Goal: Complete application form: Complete application form

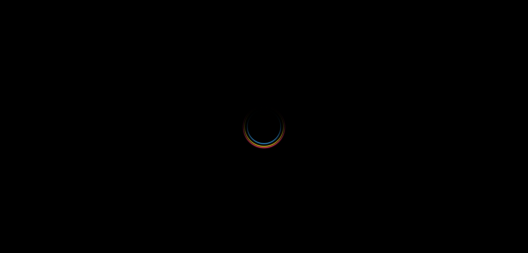
select select
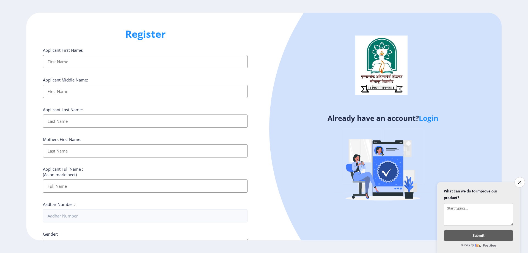
click at [119, 57] on input "Applicant First Name:" at bounding box center [145, 61] width 205 height 13
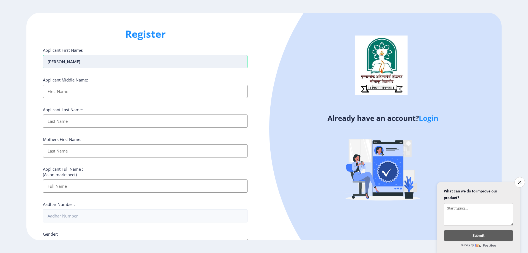
type input "[PERSON_NAME]"
type input "BALAJI"
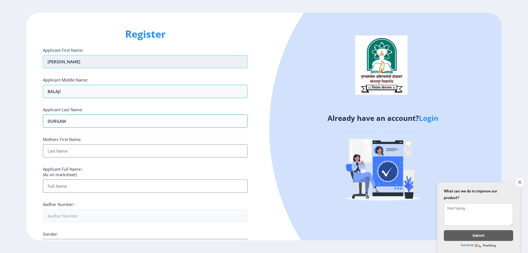
type input "DURGAM"
type input "[PERSON_NAME]"
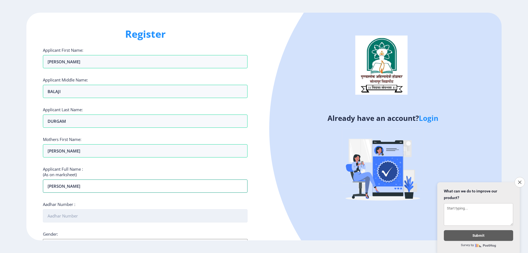
type input "[PERSON_NAME]"
click at [158, 210] on input "Aadhar Number :" at bounding box center [145, 215] width 205 height 13
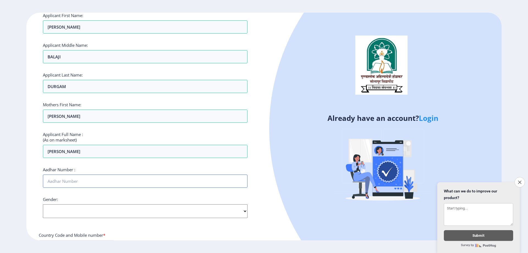
scroll to position [138, 0]
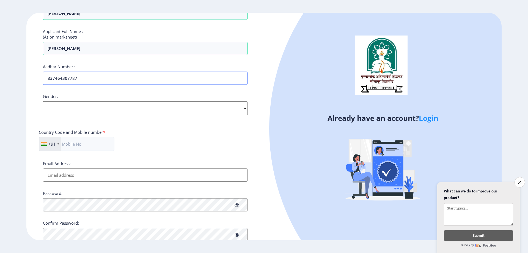
type input "837464307787"
click at [79, 106] on select "Select Gender [DEMOGRAPHIC_DATA] [DEMOGRAPHIC_DATA] Other" at bounding box center [145, 108] width 205 height 14
select select "[DEMOGRAPHIC_DATA]"
click at [43, 101] on select "Select Gender [DEMOGRAPHIC_DATA] [DEMOGRAPHIC_DATA] Other" at bounding box center [145, 108] width 205 height 14
click at [72, 146] on input "text" at bounding box center [77, 144] width 76 height 14
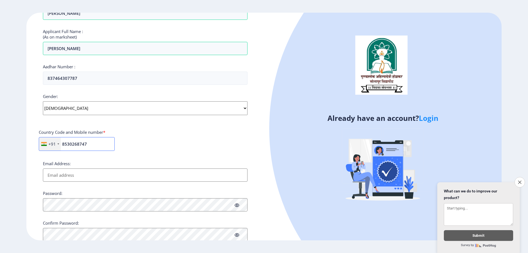
type input "8530268747"
click at [83, 178] on input "Email Address:" at bounding box center [145, 174] width 205 height 13
type input "S"
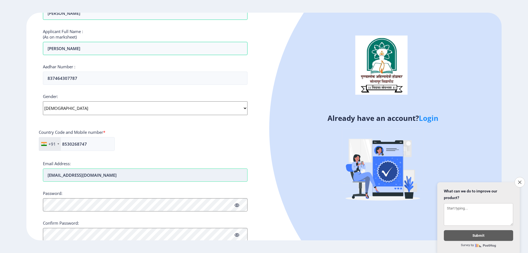
type input "[EMAIL_ADDRESS][DOMAIN_NAME]"
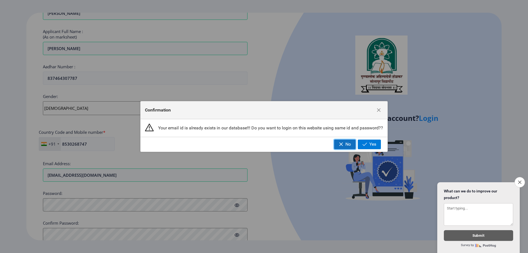
click at [349, 144] on span "No" at bounding box center [349, 144] width 6 height 5
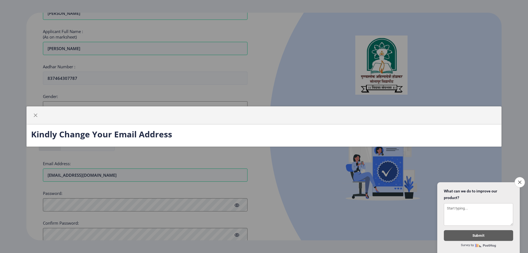
click at [209, 132] on h3 "Kindly Change Your Email Address" at bounding box center [264, 134] width 466 height 11
click at [521, 180] on icon "Close survey" at bounding box center [520, 182] width 4 height 4
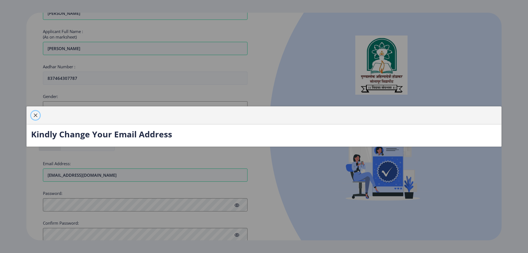
click at [35, 115] on span "button" at bounding box center [35, 115] width 4 height 4
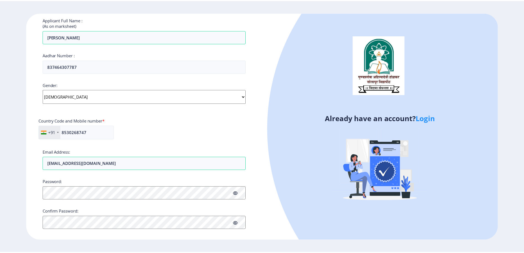
scroll to position [155, 0]
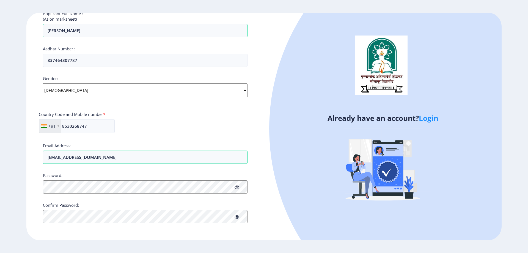
click at [426, 116] on link "Login" at bounding box center [429, 118] width 20 height 10
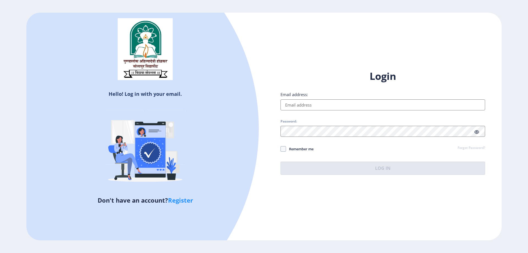
click at [315, 106] on input "Email address:" at bounding box center [383, 104] width 205 height 11
type input "[EMAIL_ADDRESS][DOMAIN_NAME]"
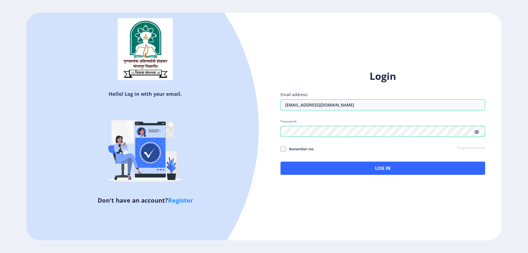
click at [476, 133] on icon at bounding box center [477, 132] width 5 height 4
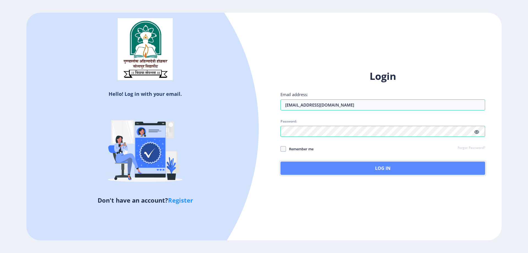
click at [345, 170] on button "Log In" at bounding box center [383, 168] width 205 height 13
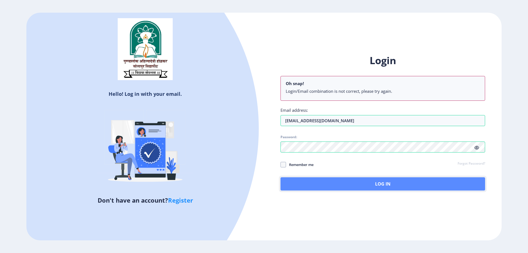
click at [349, 185] on button "Log In" at bounding box center [383, 183] width 205 height 13
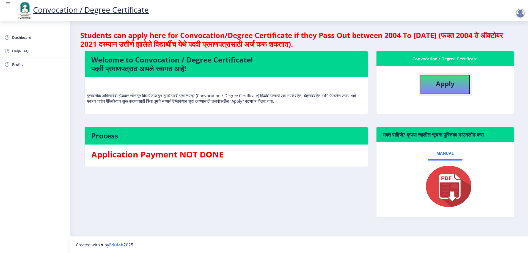
click at [449, 85] on b "Apply" at bounding box center [445, 83] width 19 height 9
select select
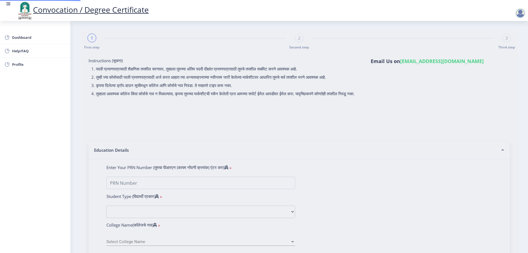
type input "[PERSON_NAME] [PERSON_NAME]"
type input "[PERSON_NAME]"
type input "0510010195"
select select "Regular"
select select "2007"
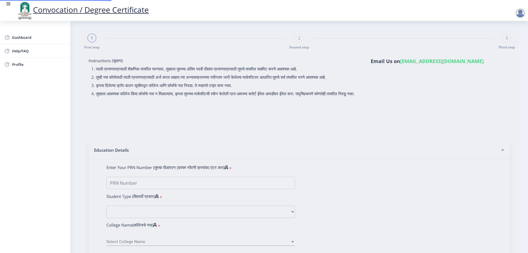
select select "May"
select select "SECOND CLASS"
type input "5610"
type input "[PERSON_NAME] [PERSON_NAME]"
type input "[PERSON_NAME]"
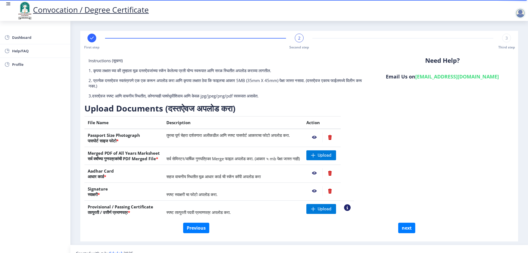
click at [323, 137] on nb-action at bounding box center [315, 137] width 16 height 10
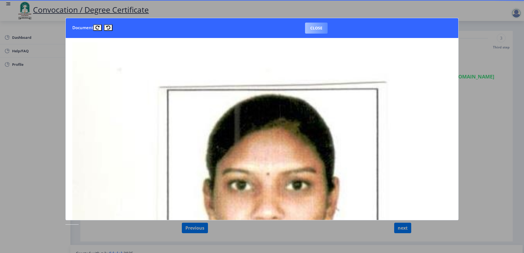
click at [318, 27] on button "Close" at bounding box center [316, 28] width 23 height 11
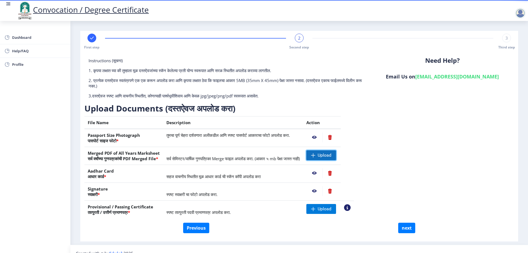
click at [332, 156] on span "Upload" at bounding box center [325, 155] width 14 height 6
click at [323, 135] on nb-action at bounding box center [315, 137] width 16 height 10
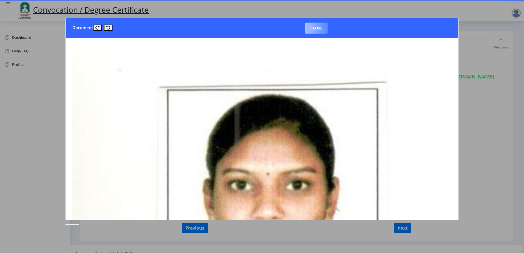
click at [319, 28] on button "Close" at bounding box center [316, 28] width 23 height 11
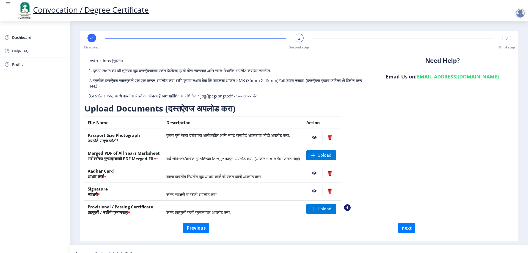
click at [323, 137] on nb-action at bounding box center [315, 137] width 16 height 10
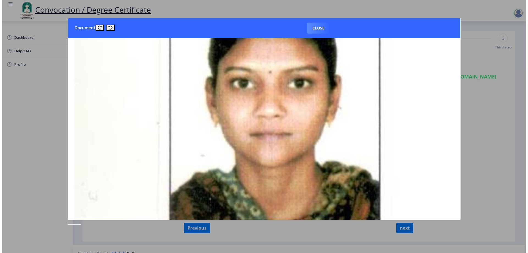
scroll to position [55, 0]
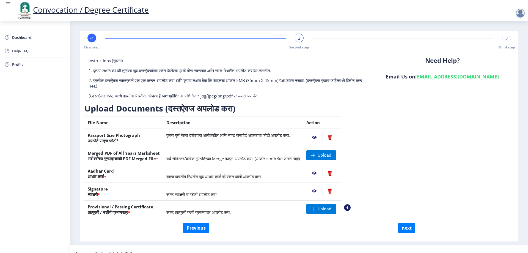
click at [338, 136] on nb-action at bounding box center [330, 137] width 15 height 10
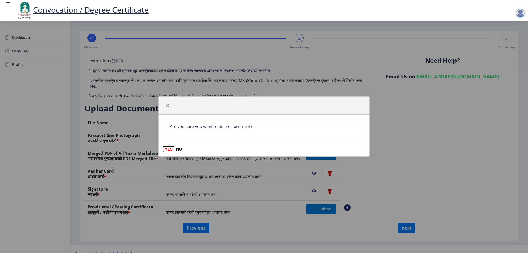
click at [171, 147] on button "YES" at bounding box center [168, 149] width 11 height 6
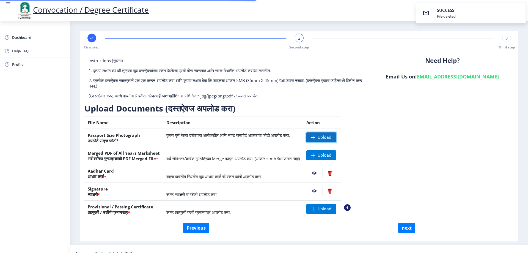
click at [335, 139] on span "Upload" at bounding box center [322, 137] width 30 height 10
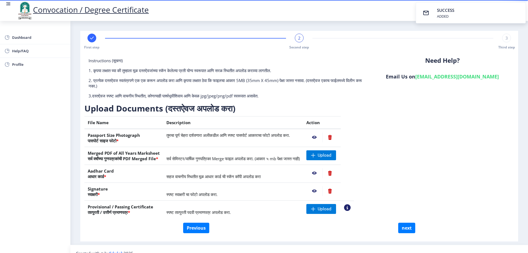
click at [323, 135] on nb-action at bounding box center [315, 137] width 16 height 10
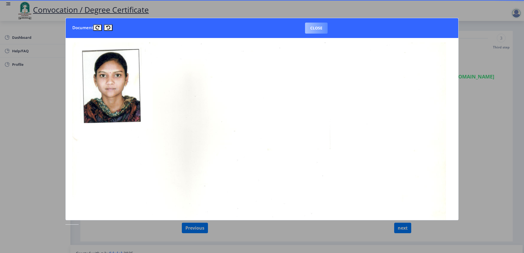
click at [314, 28] on button "Close" at bounding box center [316, 28] width 23 height 11
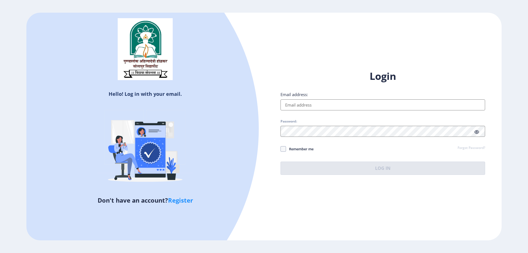
drag, startPoint x: 319, startPoint y: 103, endPoint x: 315, endPoint y: 103, distance: 3.6
click at [319, 103] on input "Email address:" at bounding box center [383, 104] width 205 height 11
type input "[EMAIL_ADDRESS][DOMAIN_NAME]"
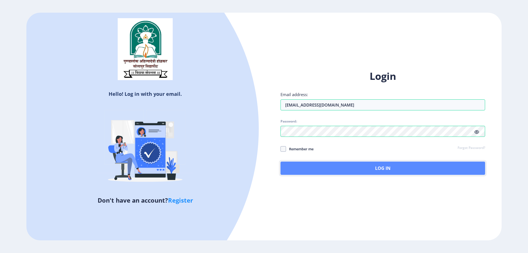
click at [315, 170] on button "Log In" at bounding box center [383, 168] width 205 height 13
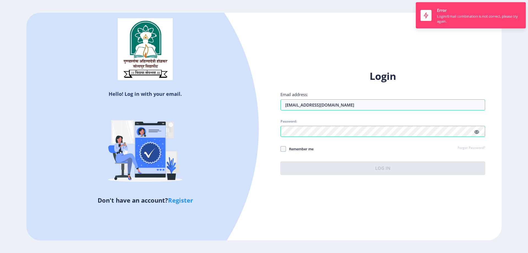
click at [477, 132] on icon at bounding box center [477, 132] width 5 height 4
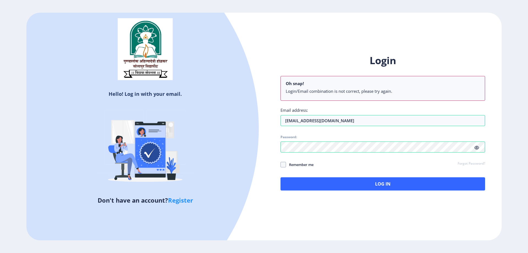
click at [363, 88] on li "Login/Email combination is not correct, please try again." at bounding box center [383, 91] width 194 height 6
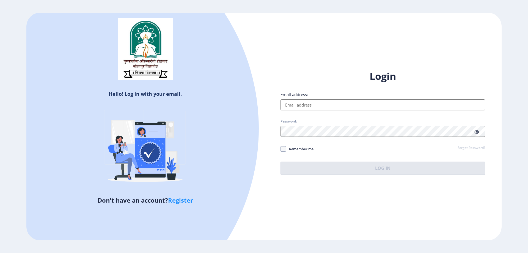
click at [366, 104] on input "Email address:" at bounding box center [383, 104] width 205 height 11
type input "[EMAIL_ADDRESS][DOMAIN_NAME]"
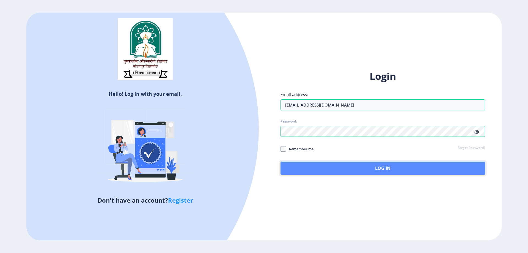
click at [367, 171] on button "Log In" at bounding box center [383, 168] width 205 height 13
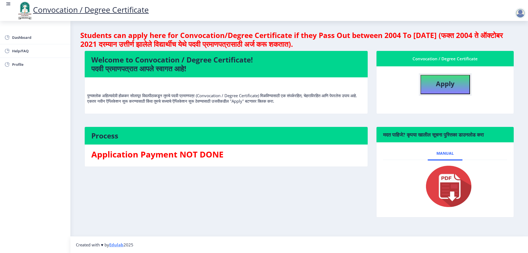
click at [450, 78] on button "Apply" at bounding box center [446, 84] width 50 height 19
select select
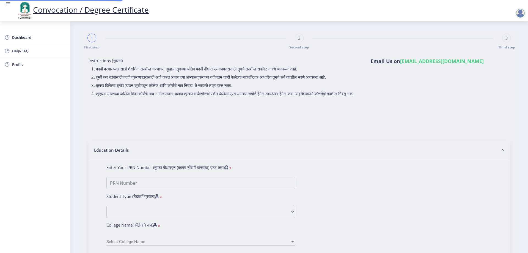
type input "0510010195"
select select "Regular"
select select "2007"
select select "May"
select select "SECOND CLASS"
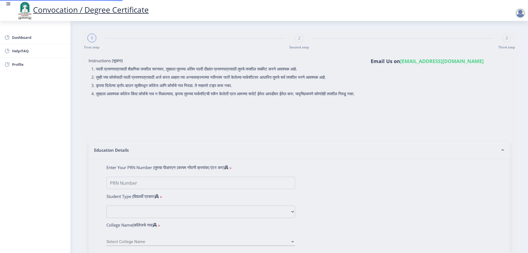
type input "5610"
type input "[PERSON_NAME] [PERSON_NAME]"
type input "[PERSON_NAME]"
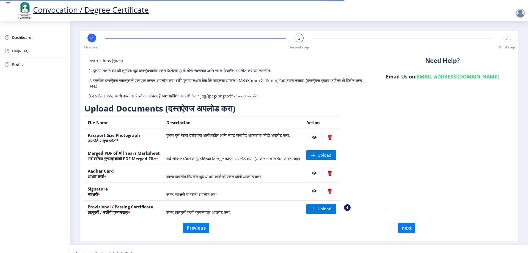
scroll to position [9, 0]
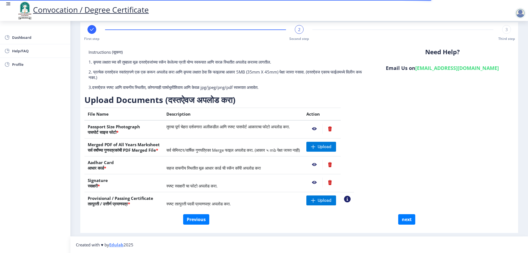
click at [323, 129] on nb-action at bounding box center [315, 129] width 16 height 10
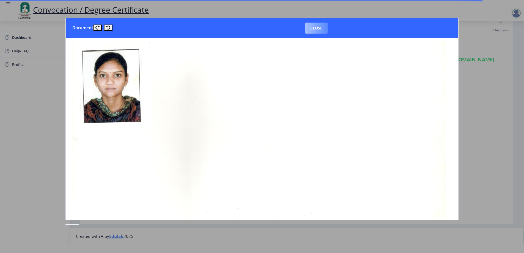
click at [319, 26] on button "Close" at bounding box center [316, 28] width 23 height 11
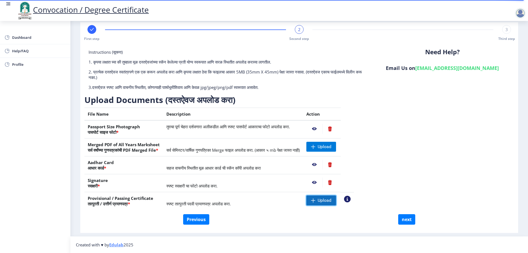
click at [332, 200] on span "Upload" at bounding box center [325, 201] width 14 height 6
click at [323, 201] on nb-action at bounding box center [315, 200] width 16 height 10
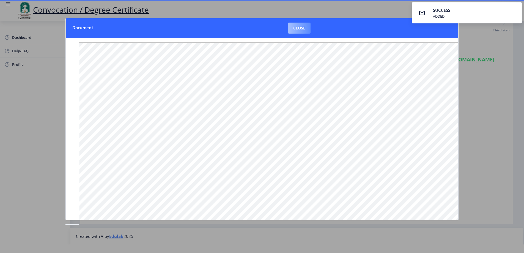
click at [297, 29] on button "Close" at bounding box center [299, 28] width 23 height 11
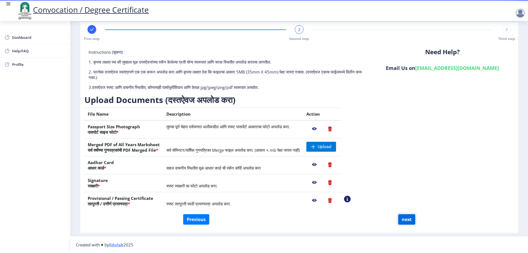
click at [406, 218] on button "next" at bounding box center [406, 219] width 17 height 10
select select
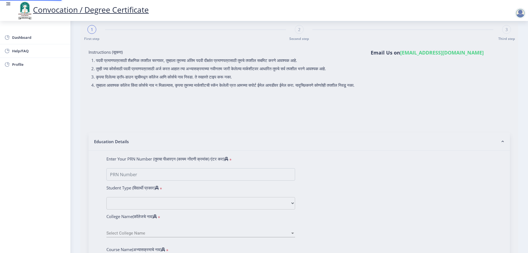
type input "[PERSON_NAME] [PERSON_NAME]"
type input "[PERSON_NAME]"
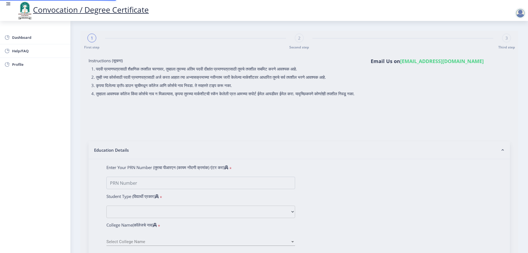
type input "0510010195"
select select "Regular"
select select "2007"
select select "May"
select select "SECOND CLASS"
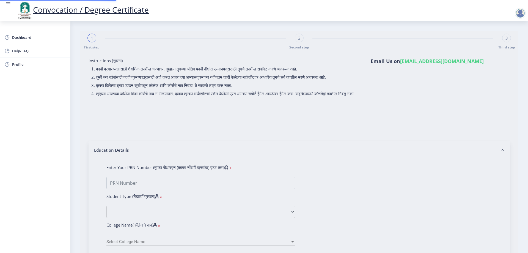
type input "5610"
type input "[PERSON_NAME] [PERSON_NAME]"
type input "[PERSON_NAME]"
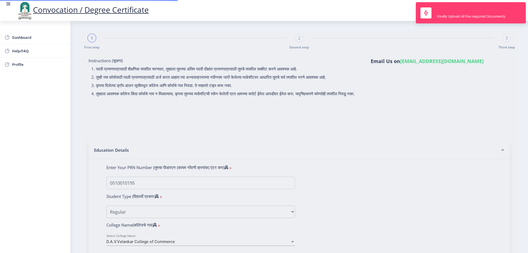
select select "Advanced Accountancy"
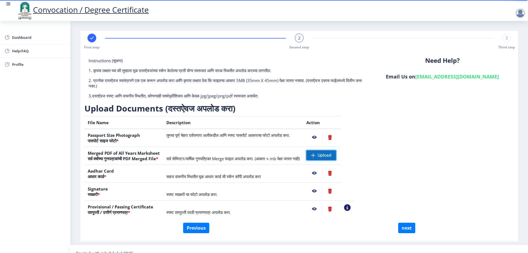
click at [332, 157] on span "Upload" at bounding box center [325, 155] width 14 height 6
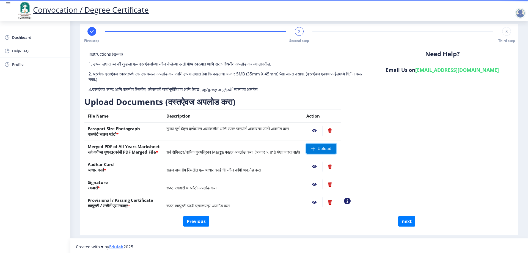
scroll to position [9, 0]
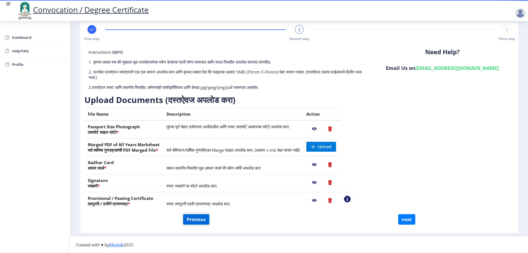
click at [201, 217] on button "Previous" at bounding box center [196, 219] width 26 height 10
select select "Regular"
select select "Advanced Accountancy"
select select "2007"
select select "May"
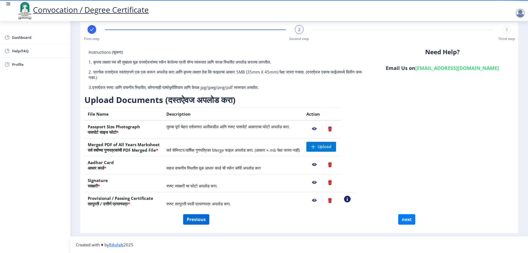
select select "SECOND CLASS"
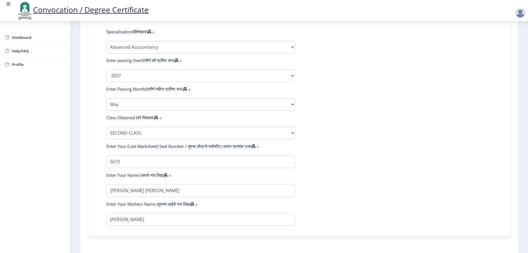
scroll to position [308, 0]
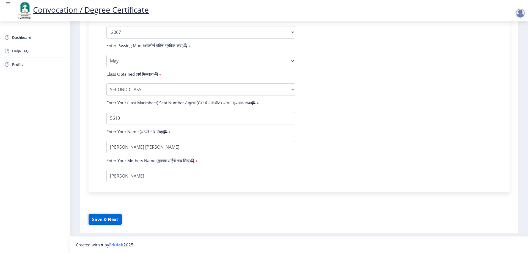
click at [96, 223] on button "Save & Next" at bounding box center [105, 219] width 33 height 10
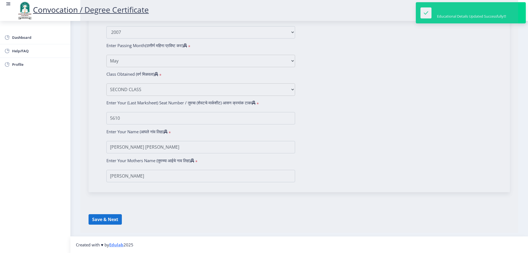
select select
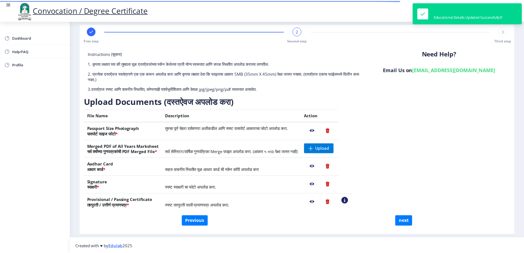
scroll to position [9, 0]
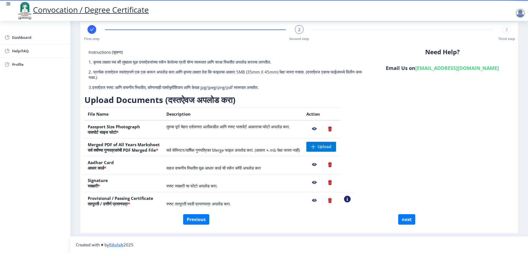
click at [351, 201] on nb-action at bounding box center [347, 199] width 7 height 7
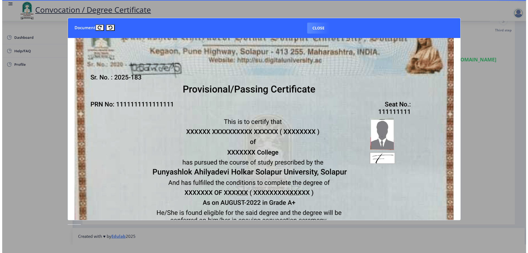
scroll to position [0, 0]
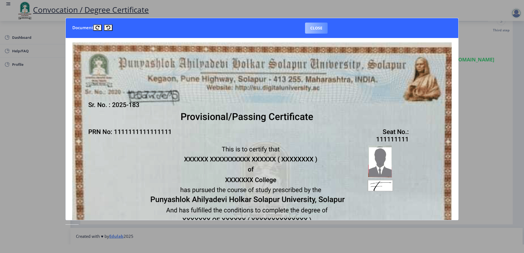
click at [318, 26] on button "Close" at bounding box center [316, 28] width 23 height 11
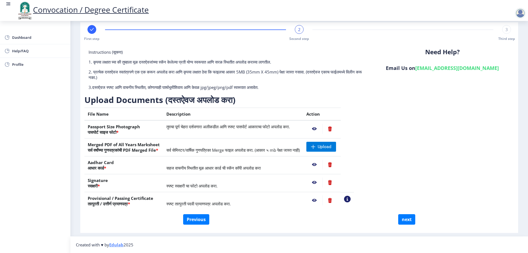
click at [323, 202] on nb-action at bounding box center [315, 200] width 16 height 10
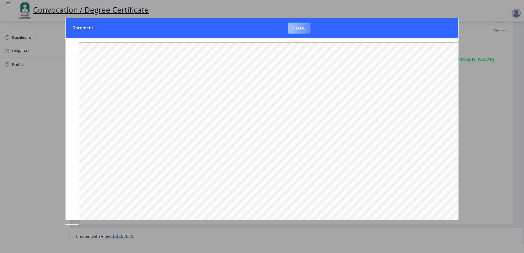
click at [299, 26] on button "Close" at bounding box center [299, 28] width 23 height 11
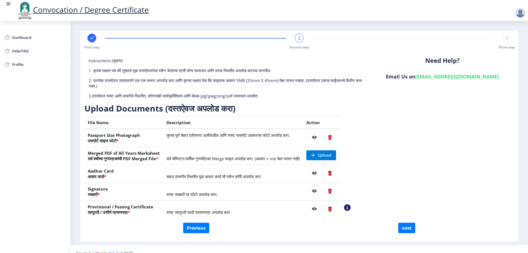
click at [523, 14] on div at bounding box center [520, 13] width 11 height 11
click at [508, 40] on span "Log out" at bounding box center [506, 43] width 35 height 7
